Goal: Find specific page/section: Find specific page/section

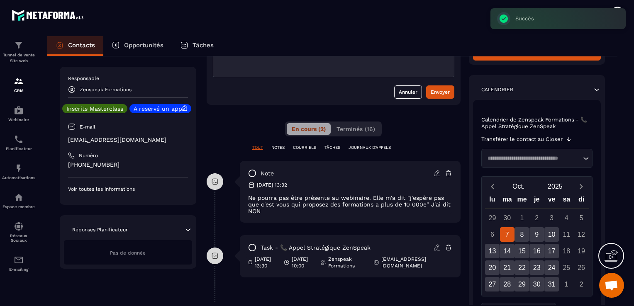
scroll to position [124, 0]
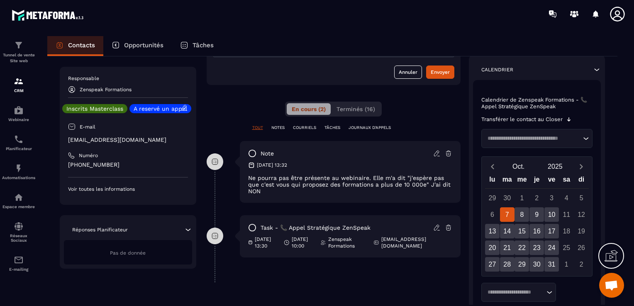
drag, startPoint x: 56, startPoint y: 46, endPoint x: 61, endPoint y: 56, distance: 11.1
click at [56, 46] on icon at bounding box center [60, 45] width 8 height 8
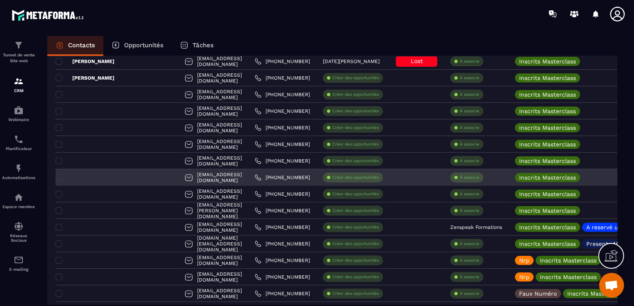
scroll to position [207, 0]
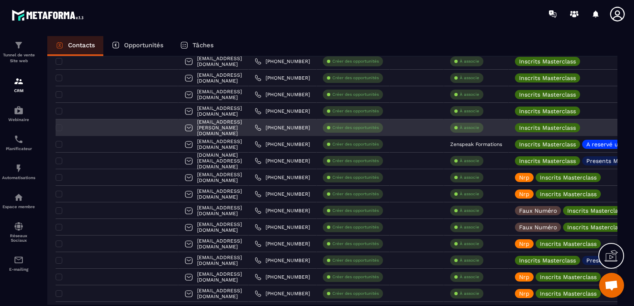
drag, startPoint x: 484, startPoint y: 145, endPoint x: 402, endPoint y: 135, distance: 82.7
click at [401, 132] on div at bounding box center [416, 127] width 54 height 17
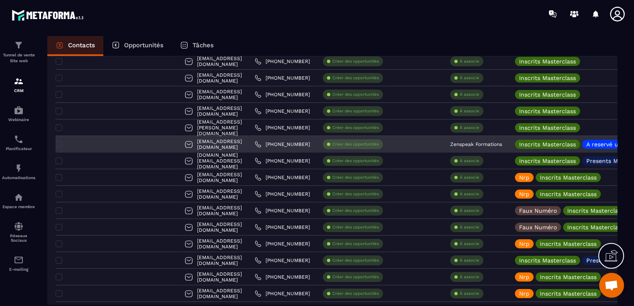
click at [519, 146] on p "Inscrits Masterclass" at bounding box center [547, 144] width 57 height 6
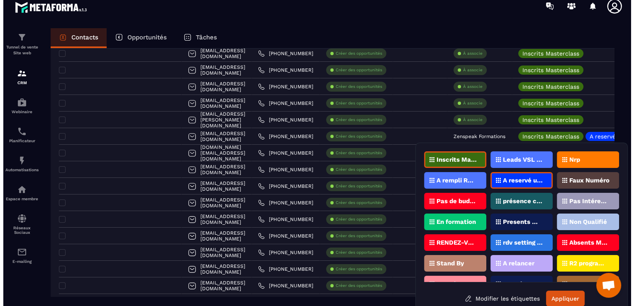
scroll to position [0, 0]
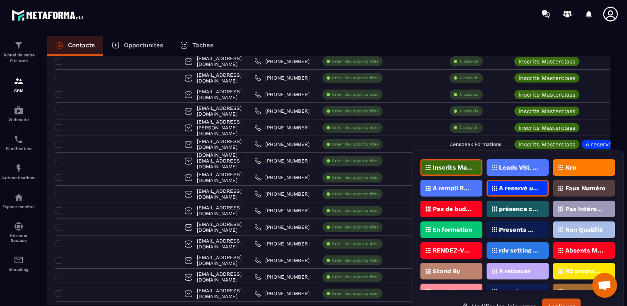
click at [572, 249] on p "Absents Masterclass" at bounding box center [586, 251] width 40 height 6
click at [585, 248] on p "Absents Masterclass" at bounding box center [586, 251] width 40 height 6
click at [581, 253] on div "Absents Masterclass" at bounding box center [584, 250] width 62 height 17
click at [563, 300] on button "Appliquer" at bounding box center [561, 307] width 39 height 16
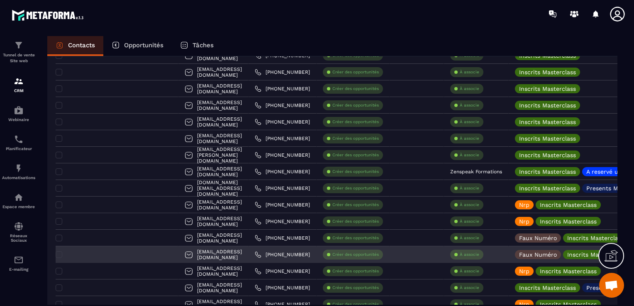
scroll to position [166, 0]
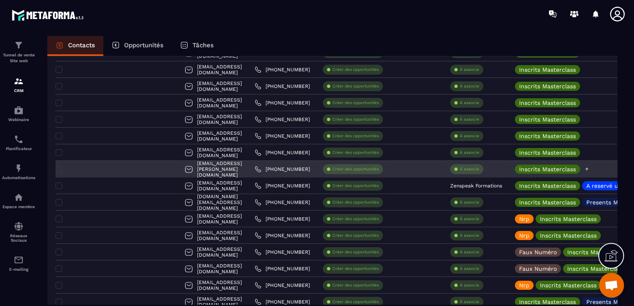
click at [584, 168] on icon at bounding box center [586, 168] width 5 height 5
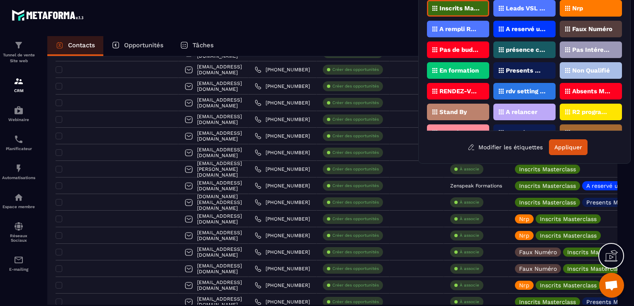
click at [608, 13] on div "Nrp" at bounding box center [590, 8] width 62 height 17
click at [572, 148] on button "Appliquer" at bounding box center [568, 147] width 39 height 16
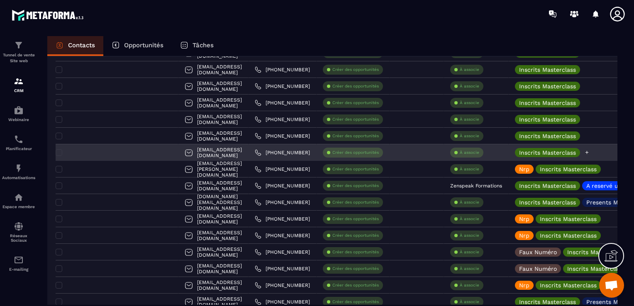
click at [584, 152] on icon at bounding box center [586, 152] width 5 height 5
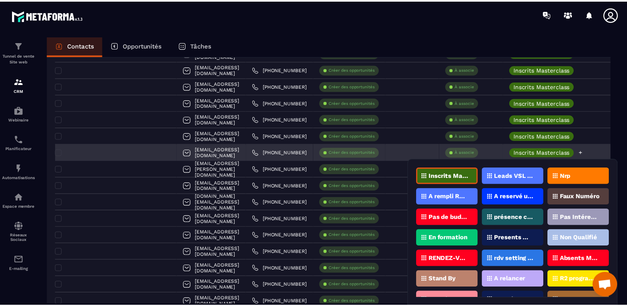
scroll to position [25, 0]
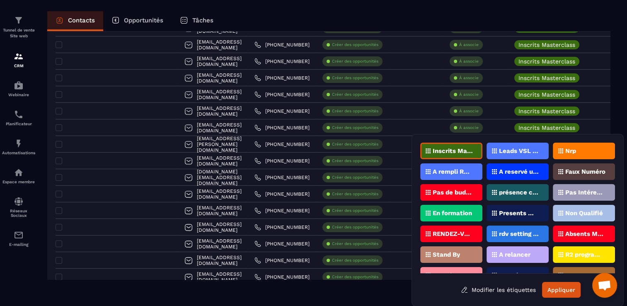
click at [559, 150] on icon at bounding box center [561, 150] width 5 height 5
click at [566, 287] on button "Appliquer" at bounding box center [561, 290] width 39 height 16
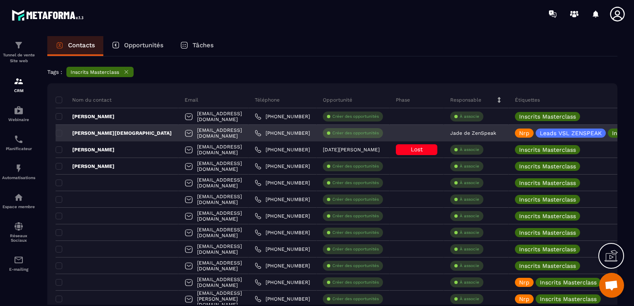
scroll to position [83, 0]
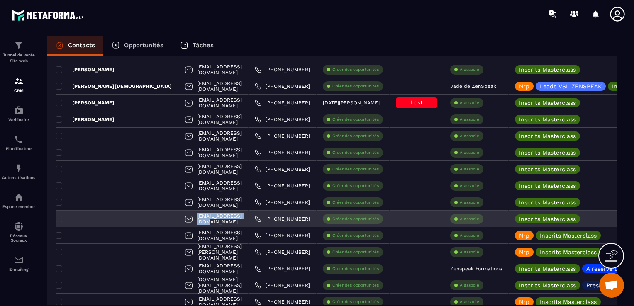
drag, startPoint x: 218, startPoint y: 220, endPoint x: 144, endPoint y: 216, distance: 73.5
click at [178, 216] on div "[EMAIL_ADDRESS][DOMAIN_NAME]" at bounding box center [213, 219] width 70 height 17
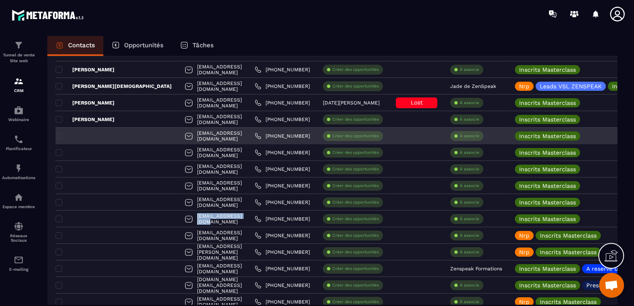
copy p "[EMAIL_ADDRESS][DOMAIN_NAME]"
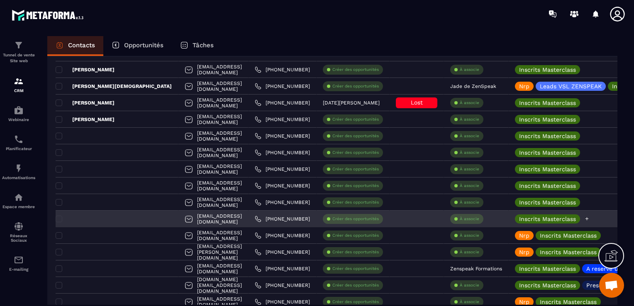
click at [571, 221] on div "Inscrits Masterclass" at bounding box center [598, 219] width 180 height 17
click at [584, 220] on icon at bounding box center [586, 218] width 5 height 5
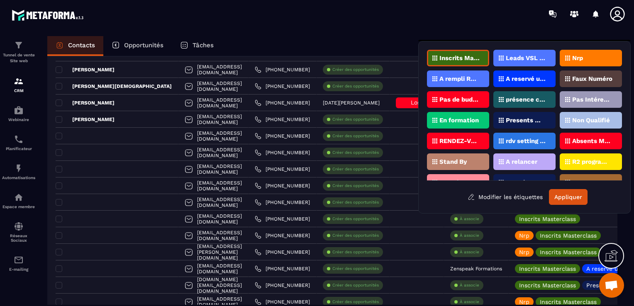
scroll to position [41, 0]
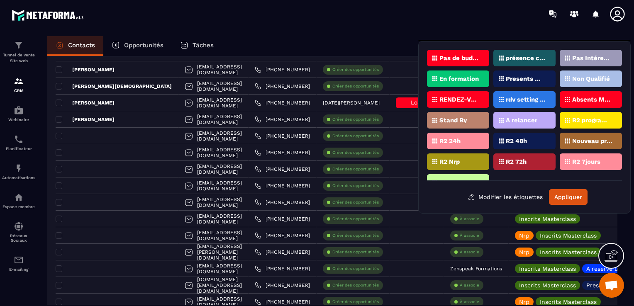
click at [519, 80] on div "Presents Masterclass" at bounding box center [524, 78] width 62 height 17
click at [564, 193] on button "Appliquer" at bounding box center [568, 197] width 39 height 16
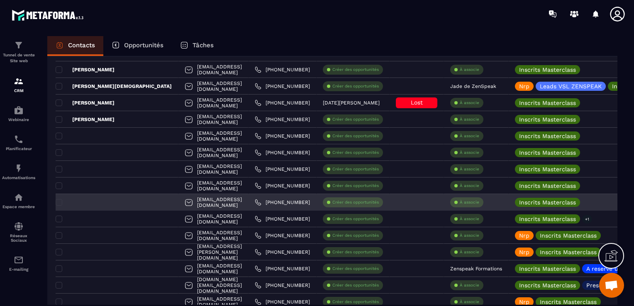
click at [113, 202] on div at bounding box center [117, 202] width 123 height 17
